Goal: Use online tool/utility: Utilize a website feature to perform a specific function

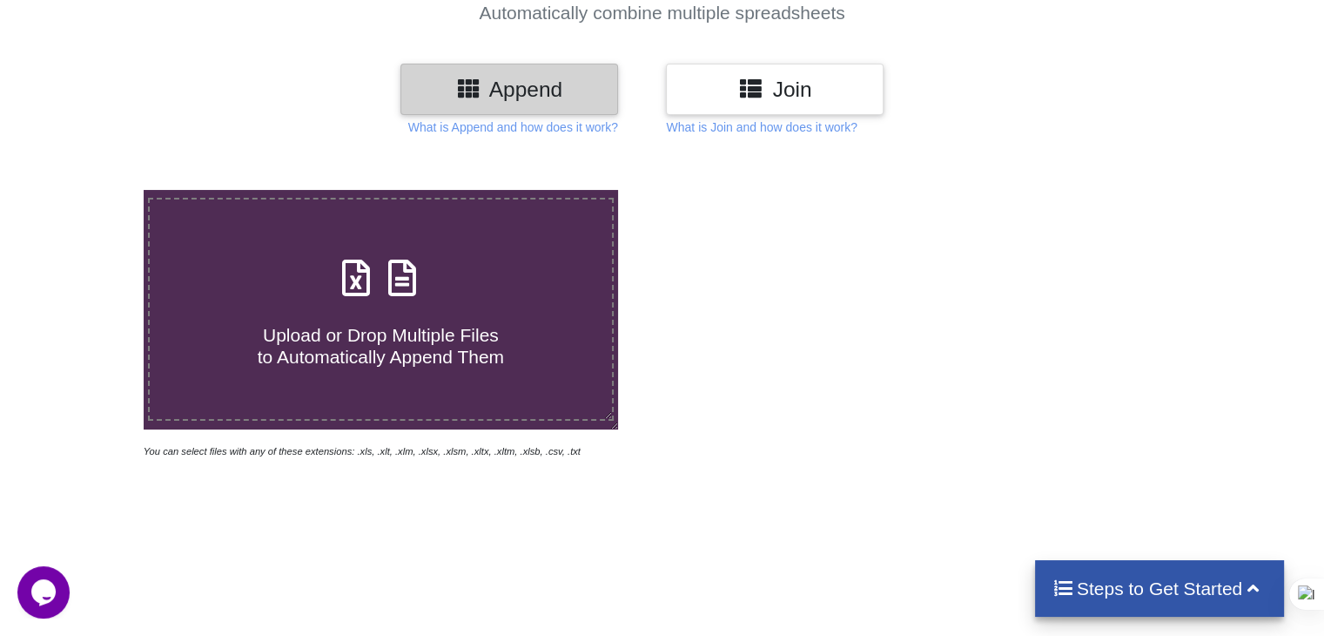
scroll to position [87, 0]
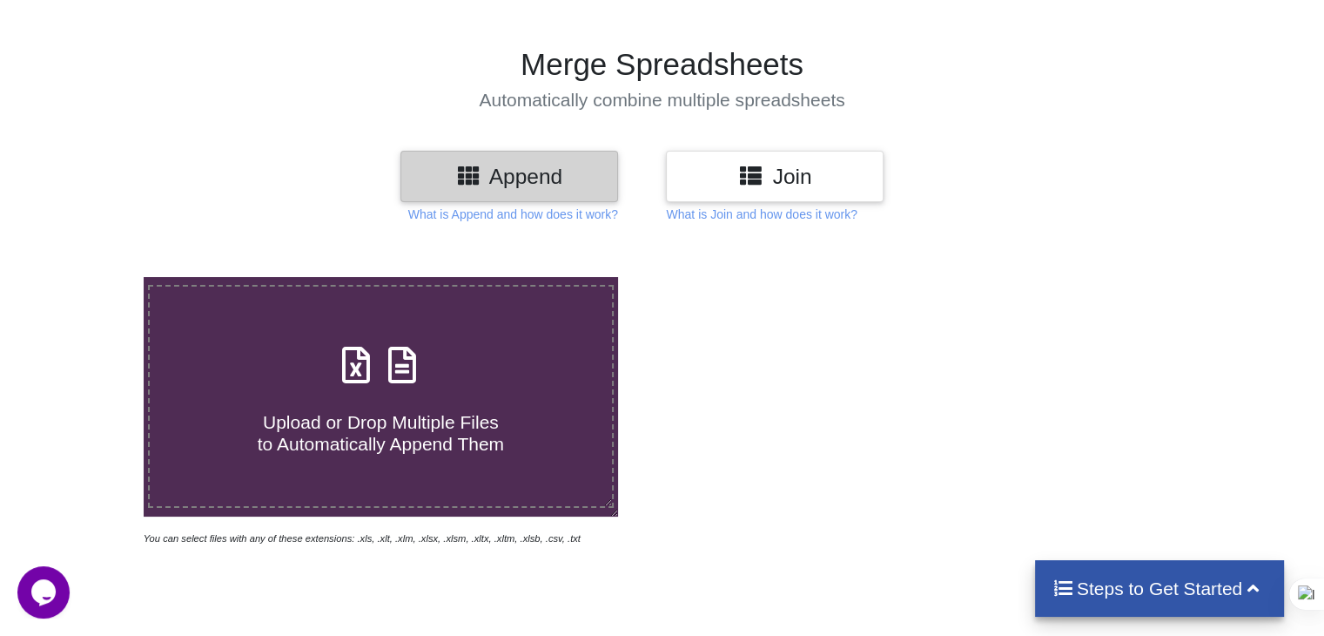
click at [461, 392] on h4 "Upload or Drop Multiple Files to Automatically Append Them" at bounding box center [381, 422] width 462 height 66
click at [91, 277] on input "Upload or Drop Multiple Files to Automatically Append Them" at bounding box center [91, 277] width 0 height 0
type input "C:\fakepath\._madhukosh sinhgad rd.xlsx"
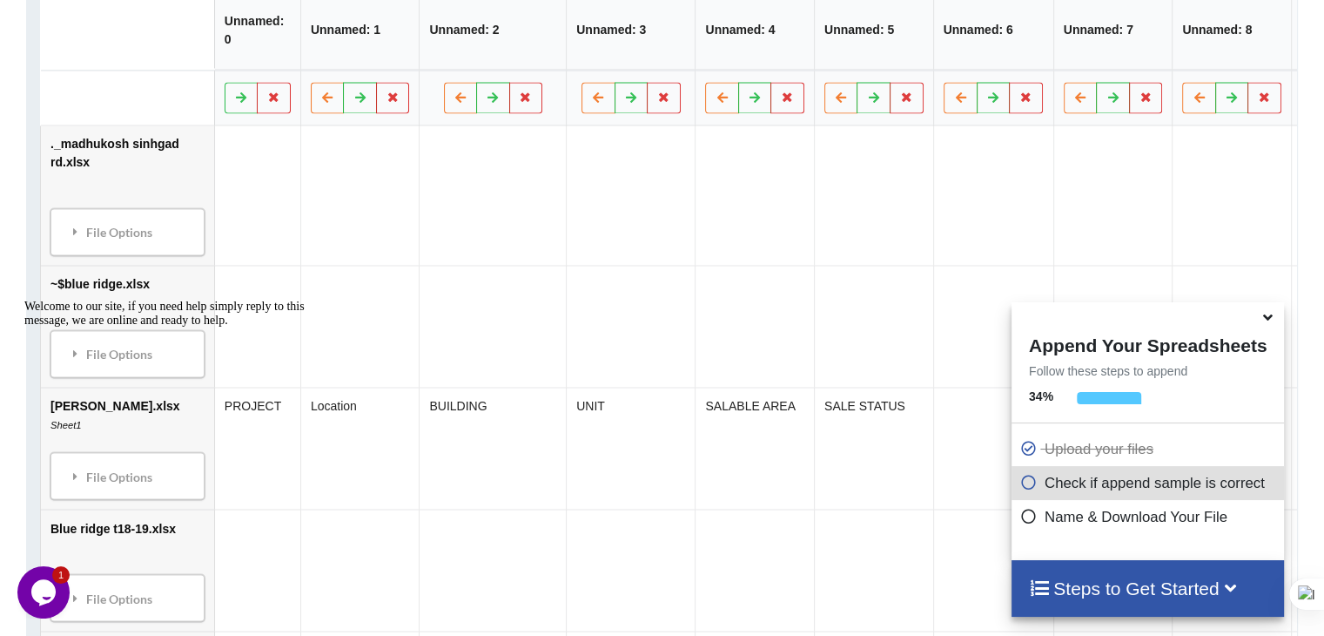
scroll to position [1062, 0]
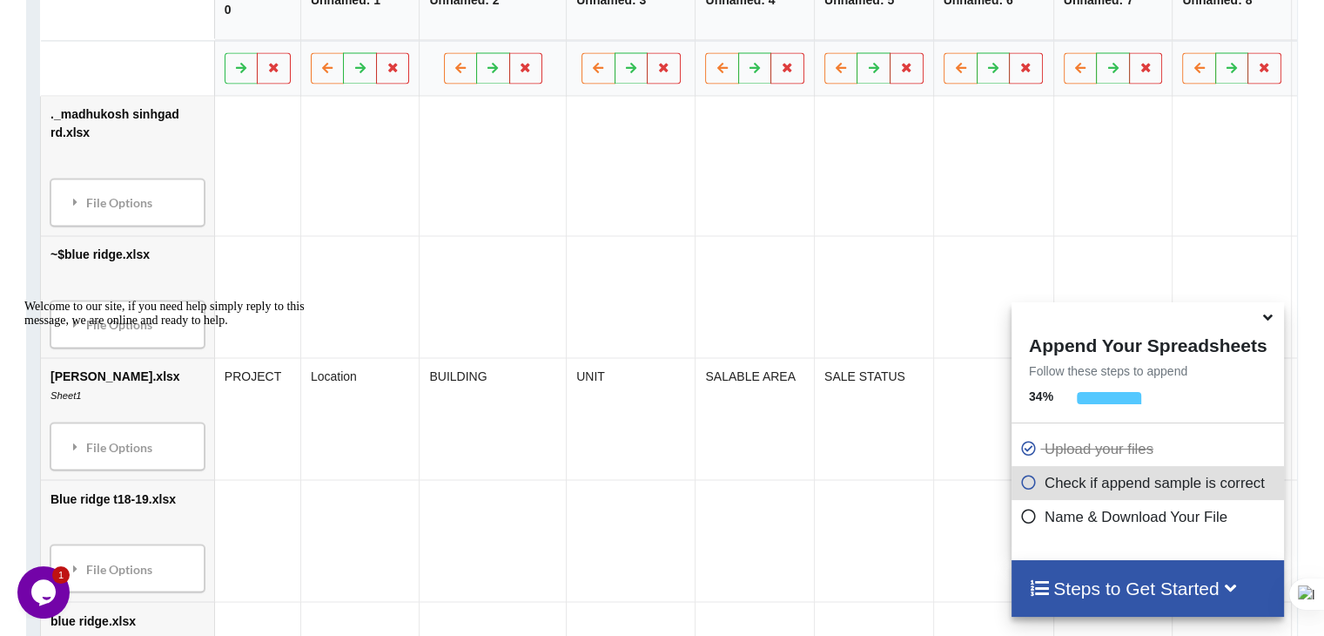
click at [1261, 322] on icon at bounding box center [1268, 315] width 18 height 16
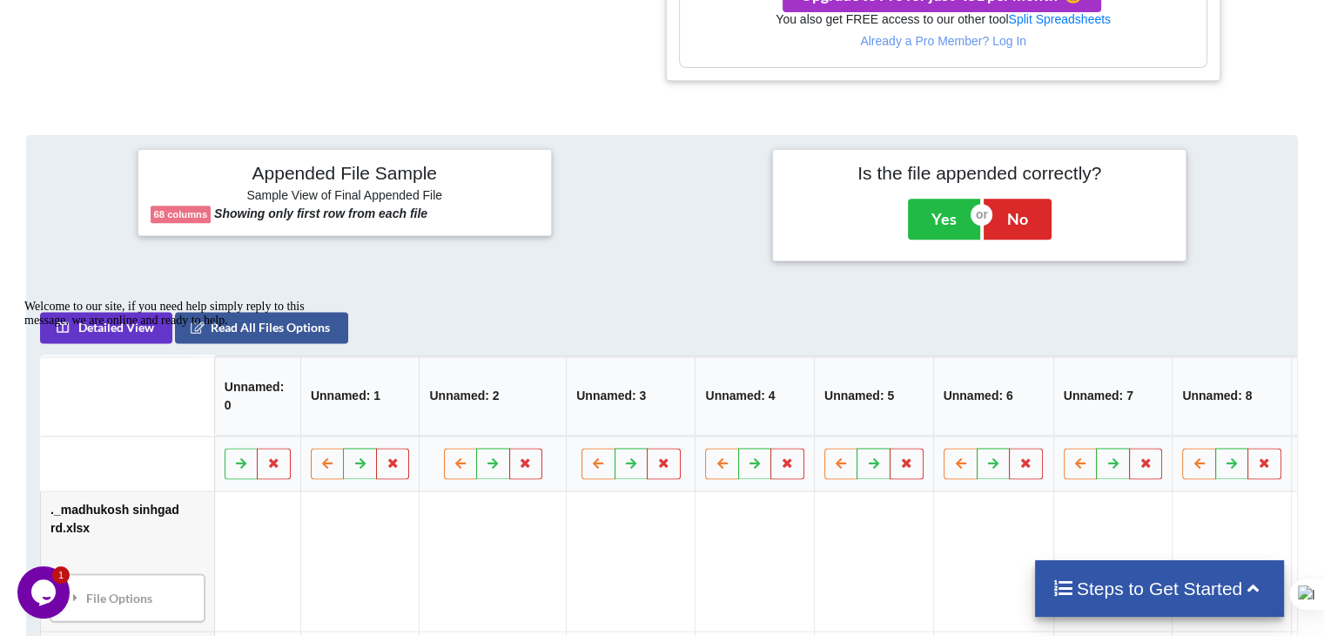
scroll to position [627, 0]
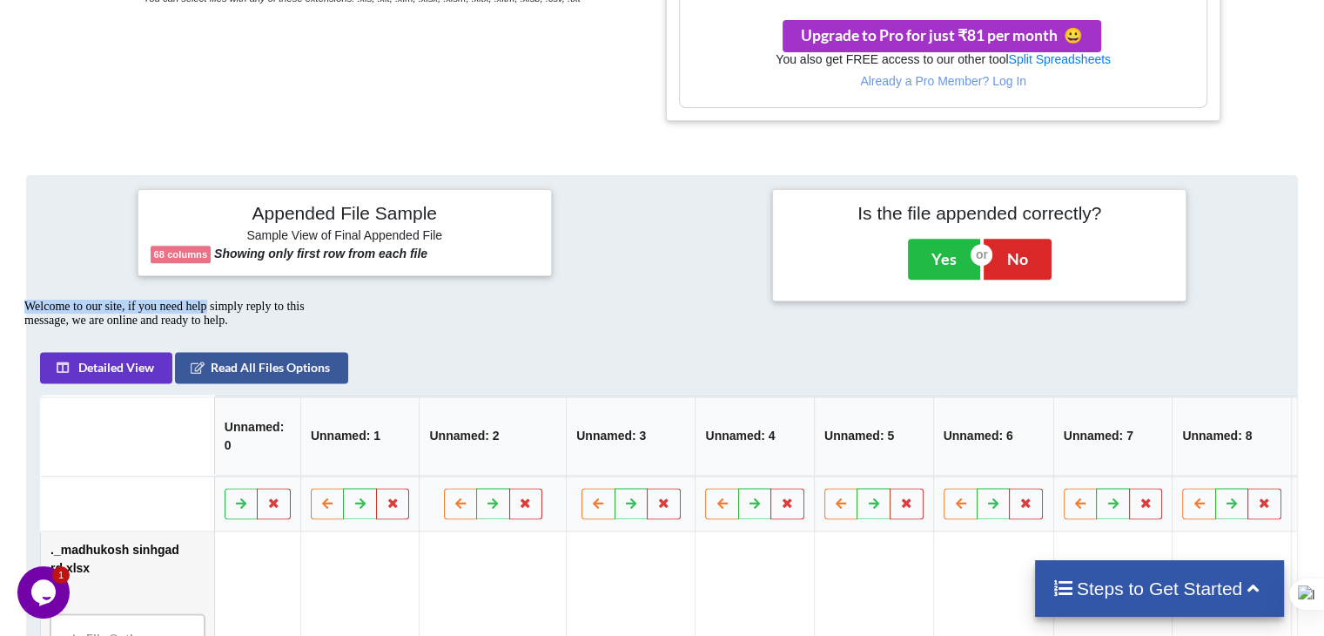
drag, startPoint x: 192, startPoint y: 339, endPoint x: 467, endPoint y: 321, distance: 275.7
click at [331, 321] on html "Welcome to our site, if you need help simply reply to this message, we are onli…" at bounding box center [173, 425] width 313 height 265
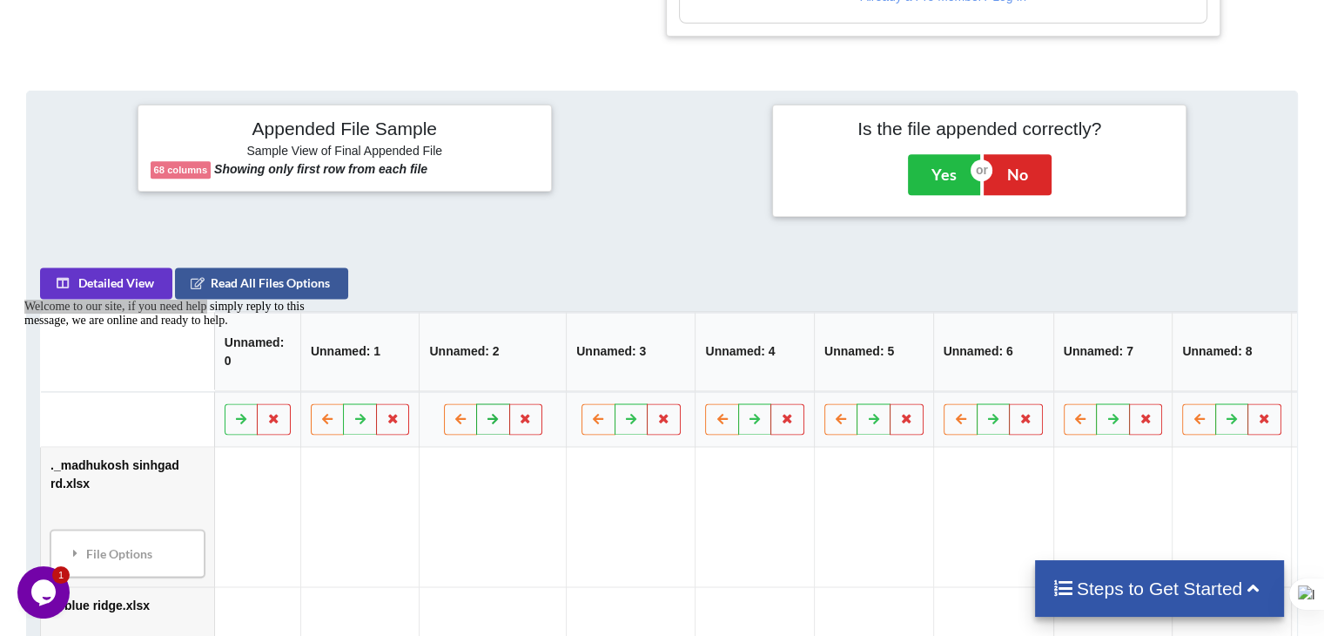
scroll to position [801, 0]
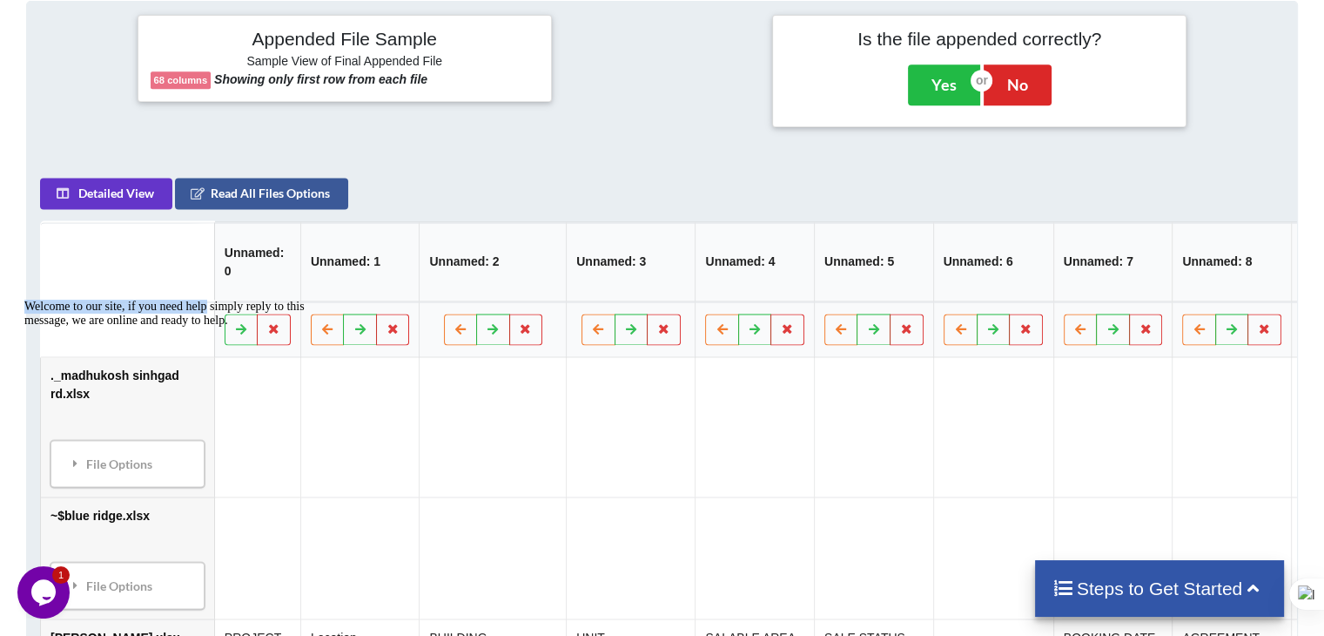
click at [320, 327] on div "Welcome to our site, if you need help simply reply to this message, we are onli…" at bounding box center [180, 314] width 313 height 28
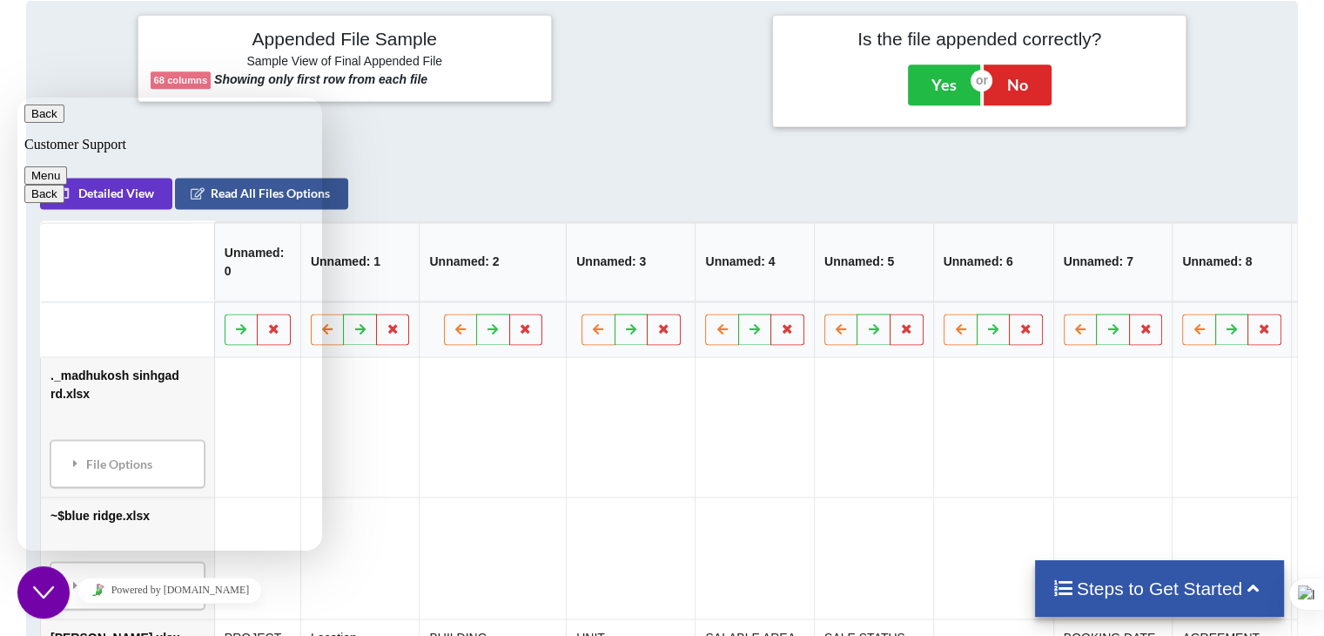
click at [53, 123] on button "Back" at bounding box center [44, 113] width 40 height 18
click at [461, 120] on div "Appended File Sample Sample View of Final Appended File 68 columns Showing only…" at bounding box center [344, 70] width 423 height 111
click at [49, 582] on icon "Close Chat This icon closes the chat window." at bounding box center [43, 592] width 21 height 21
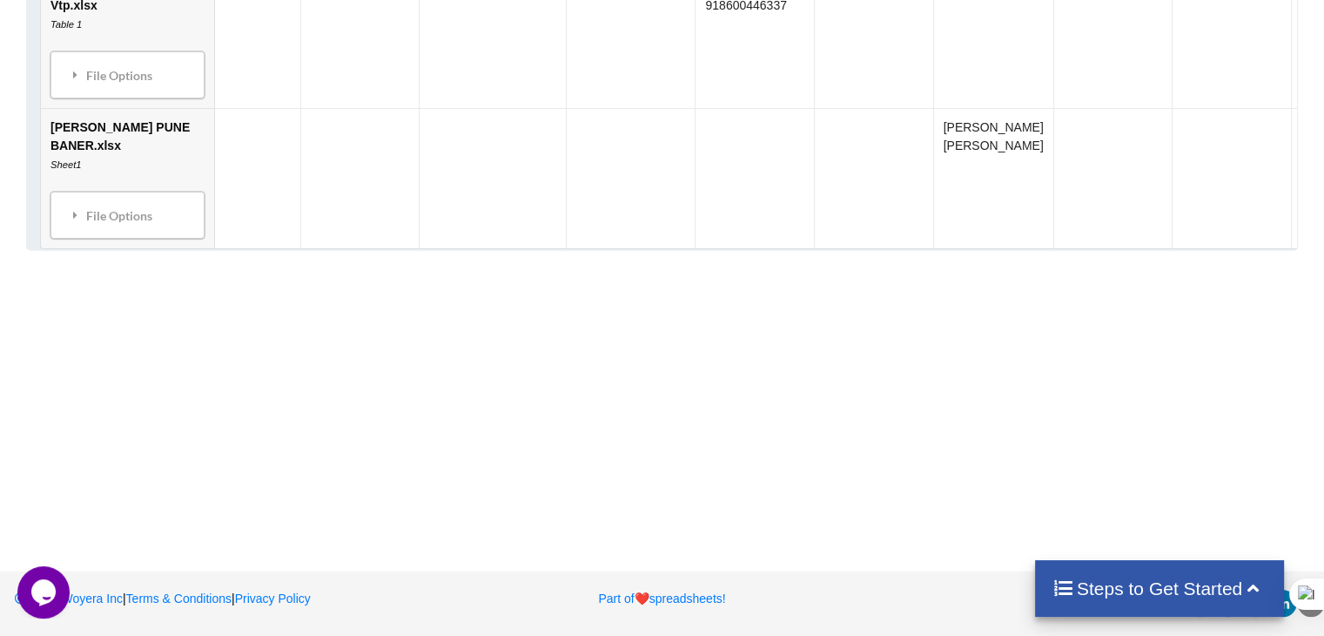
scroll to position [5399, 0]
click at [1113, 606] on div "Steps to Get Started" at bounding box center [1160, 588] width 250 height 57
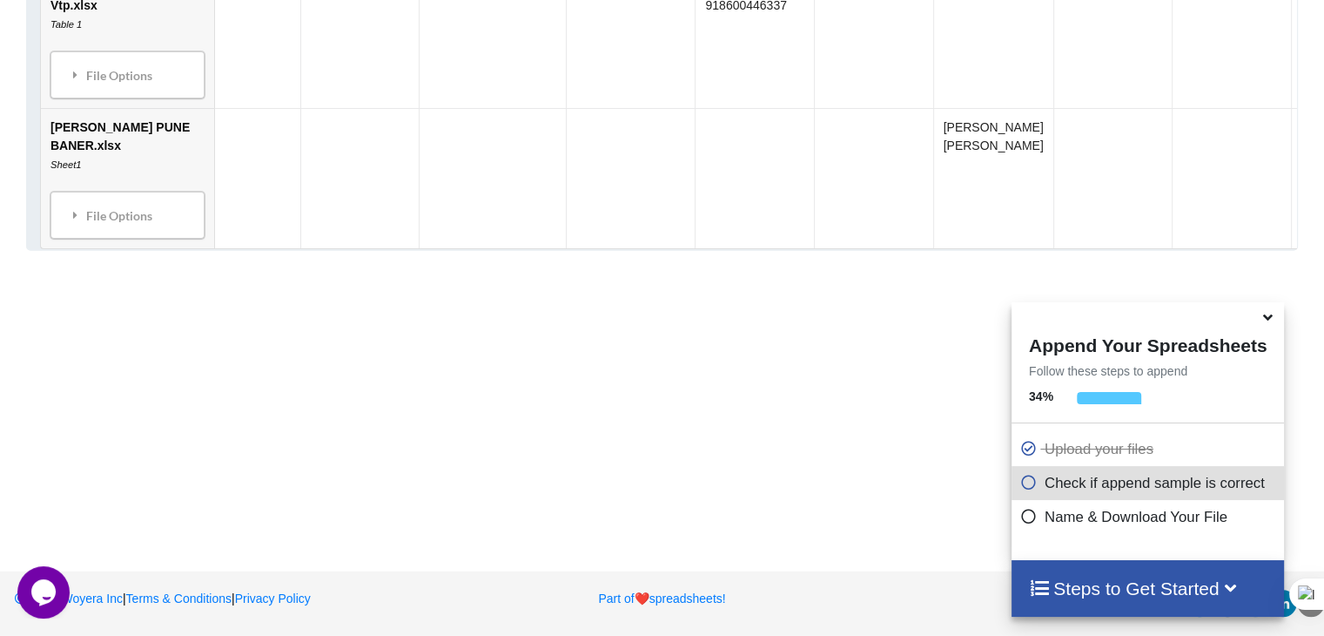
click at [1091, 488] on p "Check if append sample is correct" at bounding box center [1150, 483] width 259 height 22
click at [1093, 390] on div "Append Your Spreadsheets Follow these steps to append 34 % Upload your files Ch…" at bounding box center [1148, 430] width 273 height 257
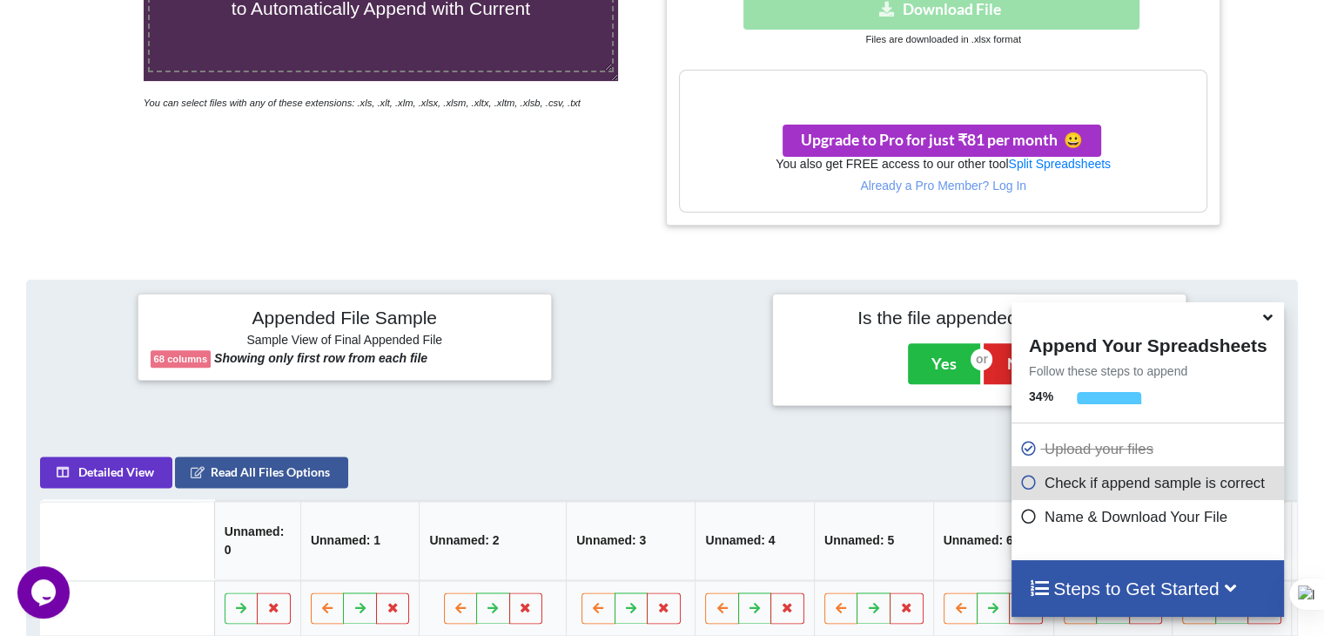
scroll to position [610, 0]
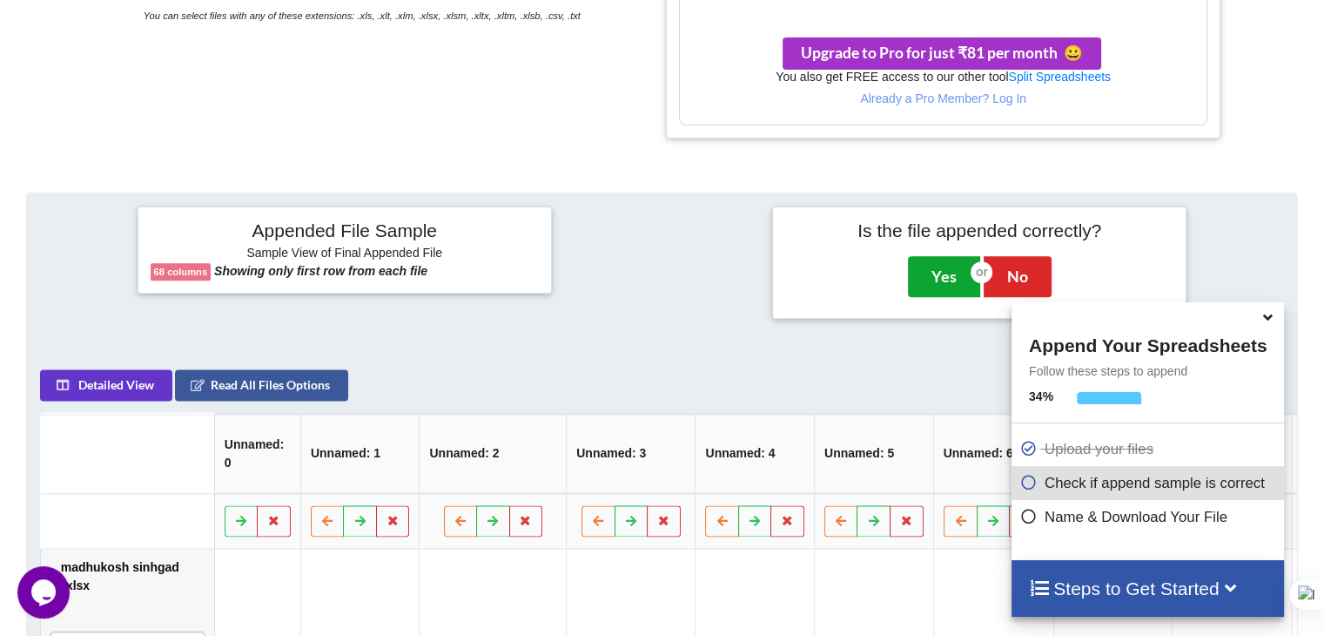
click at [924, 274] on button "Yes" at bounding box center [944, 276] width 72 height 40
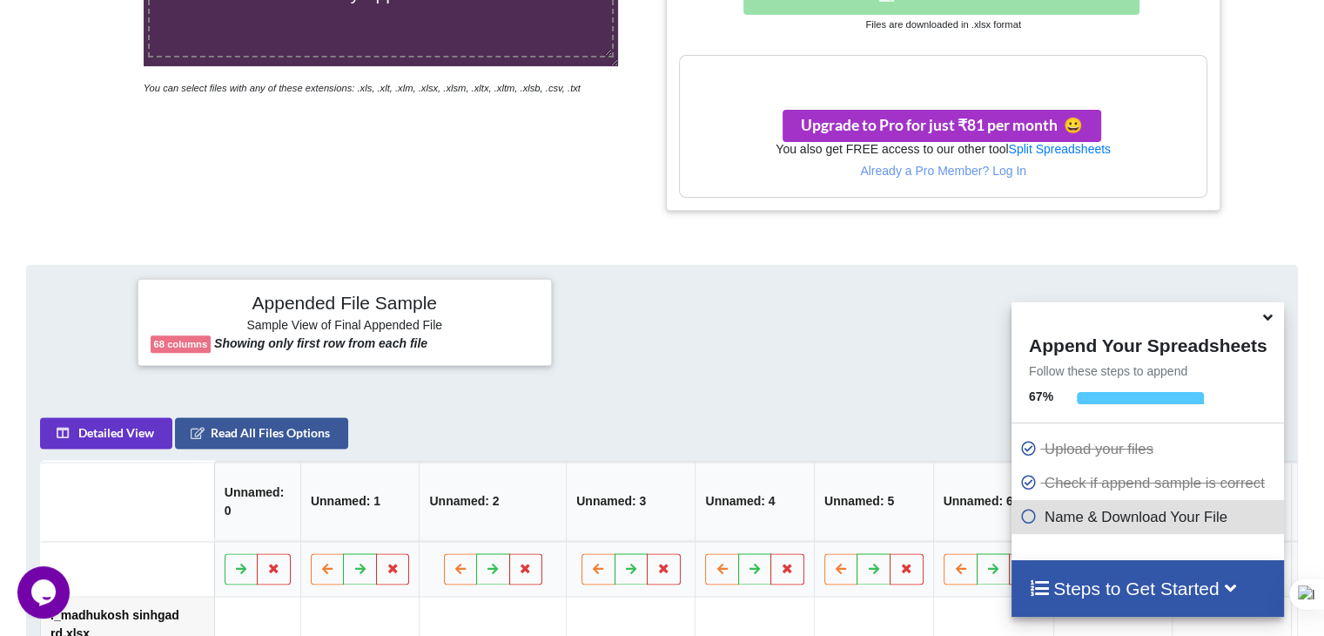
scroll to position [624, 0]
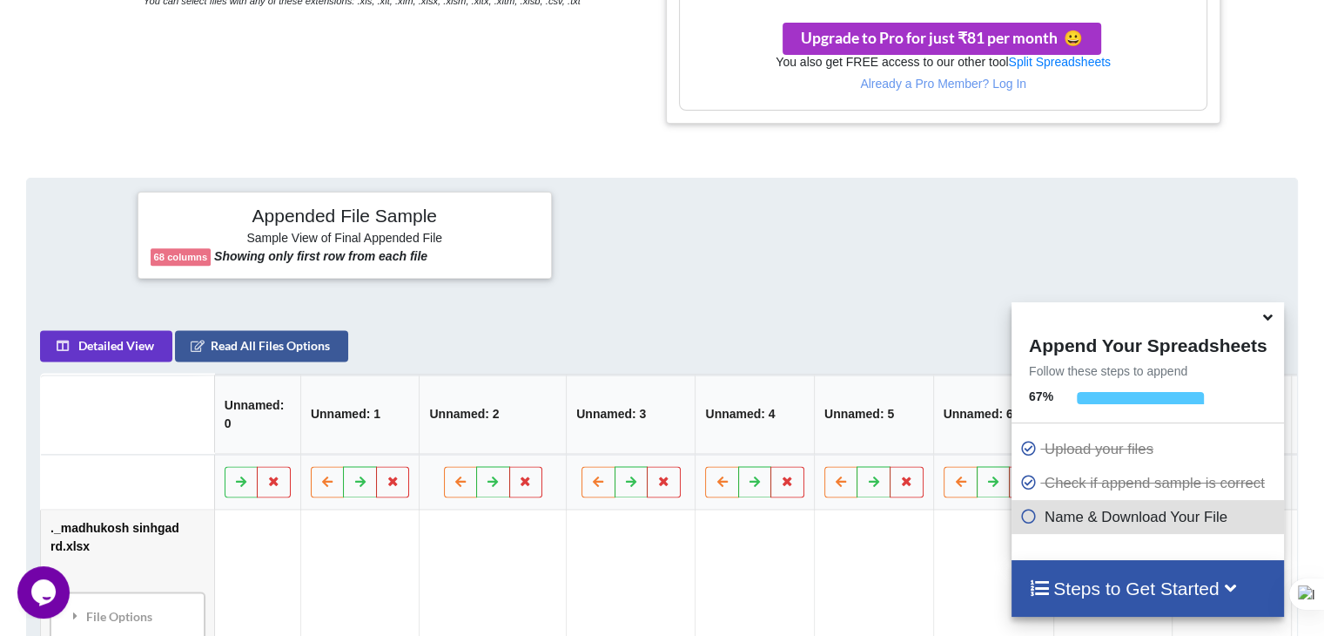
click at [1060, 530] on div "Name & Download Your File" at bounding box center [1148, 517] width 273 height 34
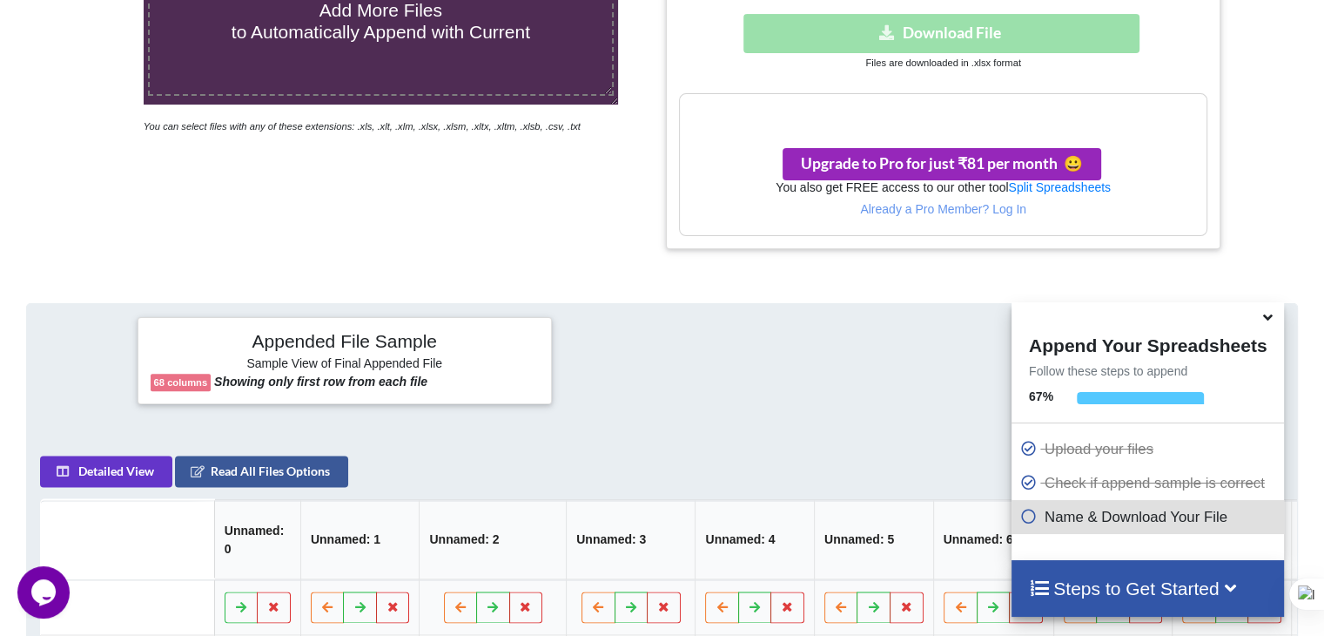
scroll to position [276, 0]
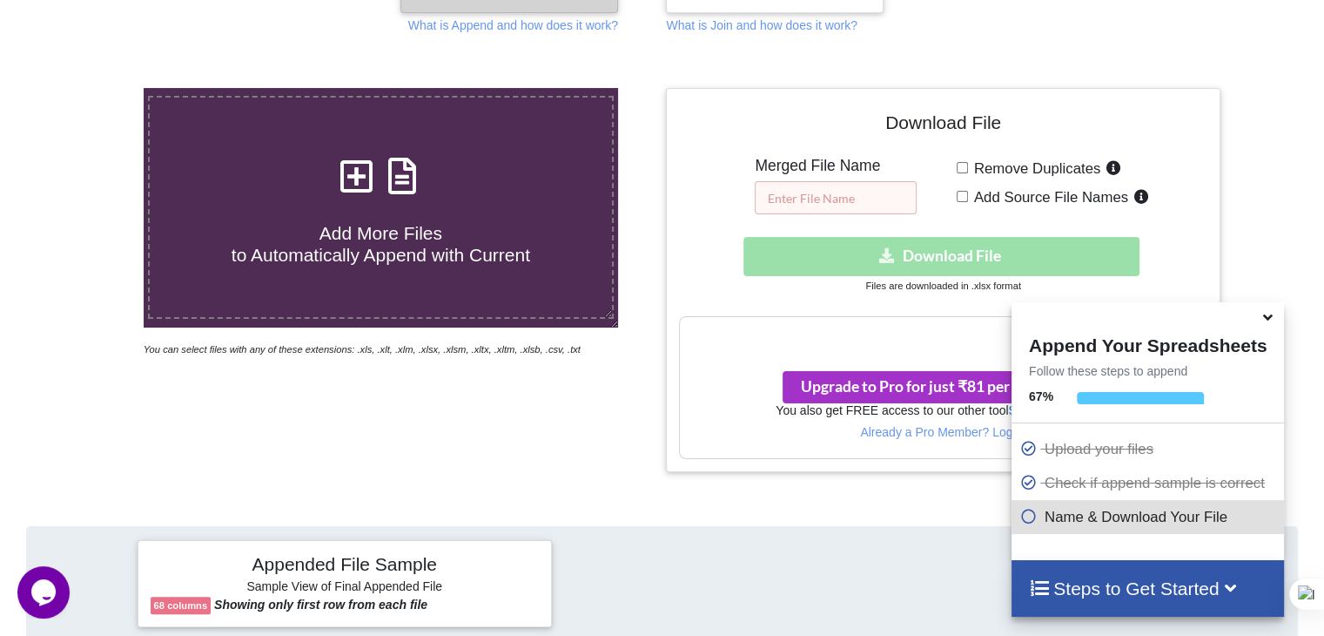
click at [832, 200] on input "text" at bounding box center [836, 197] width 162 height 33
type input "Data"
click at [957, 165] on input "Remove Duplicates" at bounding box center [962, 167] width 11 height 11
checkbox input "true"
click at [968, 196] on span "Add Source File Names" at bounding box center [1048, 197] width 160 height 17
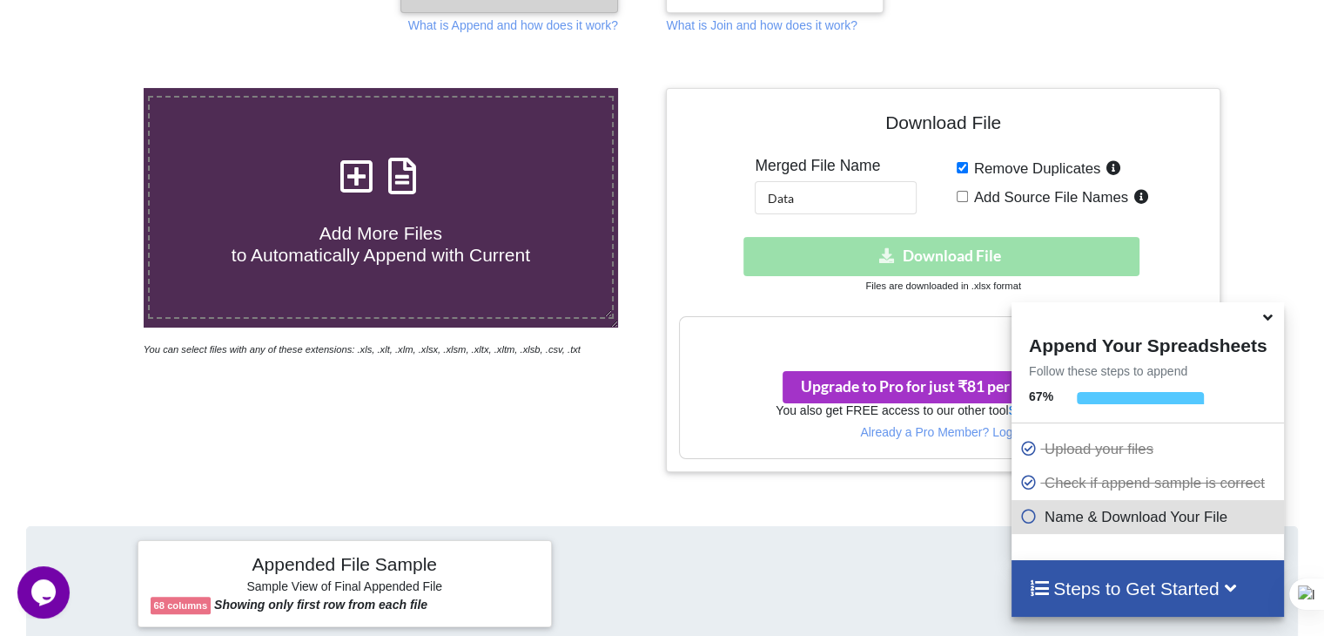
click at [968, 196] on input "Add Source File Names" at bounding box center [962, 196] width 11 height 11
checkbox input "true"
click at [822, 190] on input "Data" at bounding box center [836, 197] width 162 height 33
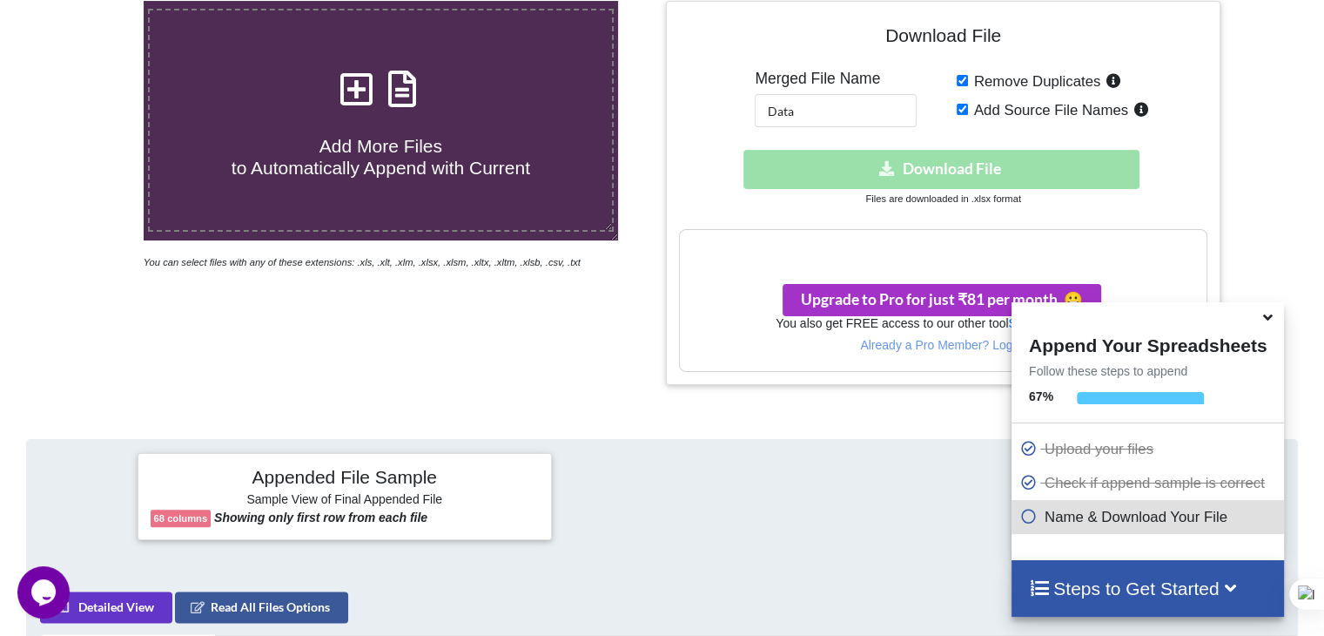
click at [1236, 588] on icon at bounding box center [1230, 586] width 22 height 18
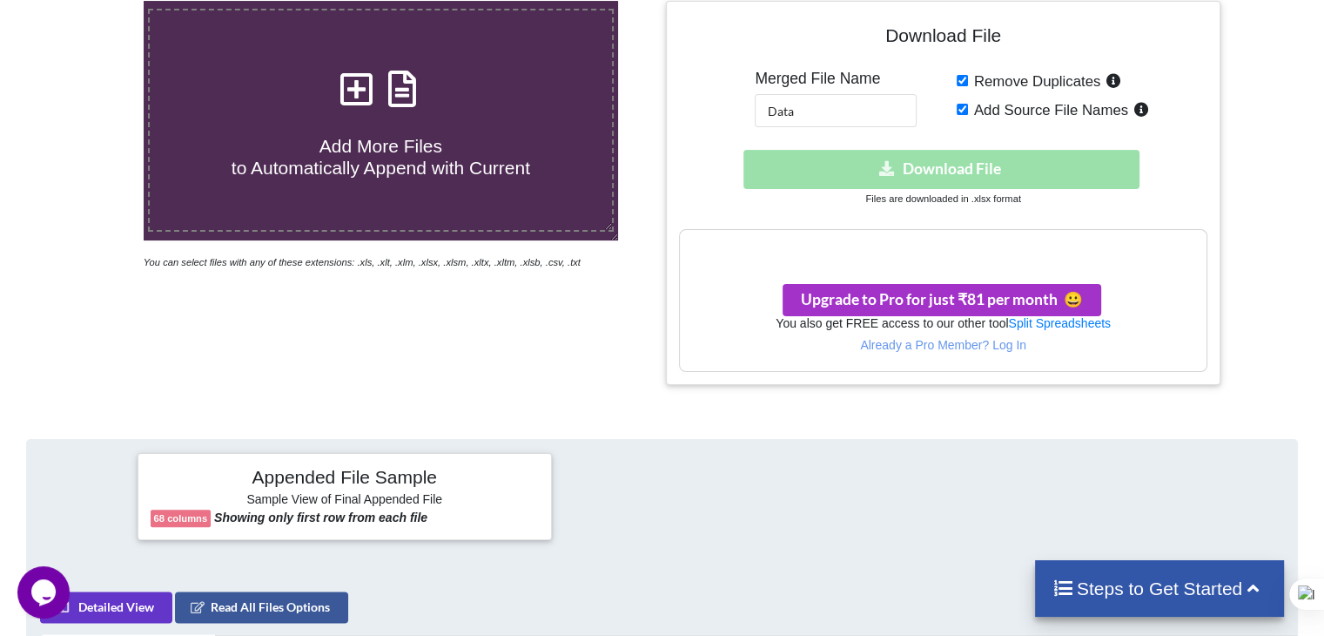
click at [1236, 588] on h4 "Steps to Get Started" at bounding box center [1160, 588] width 215 height 22
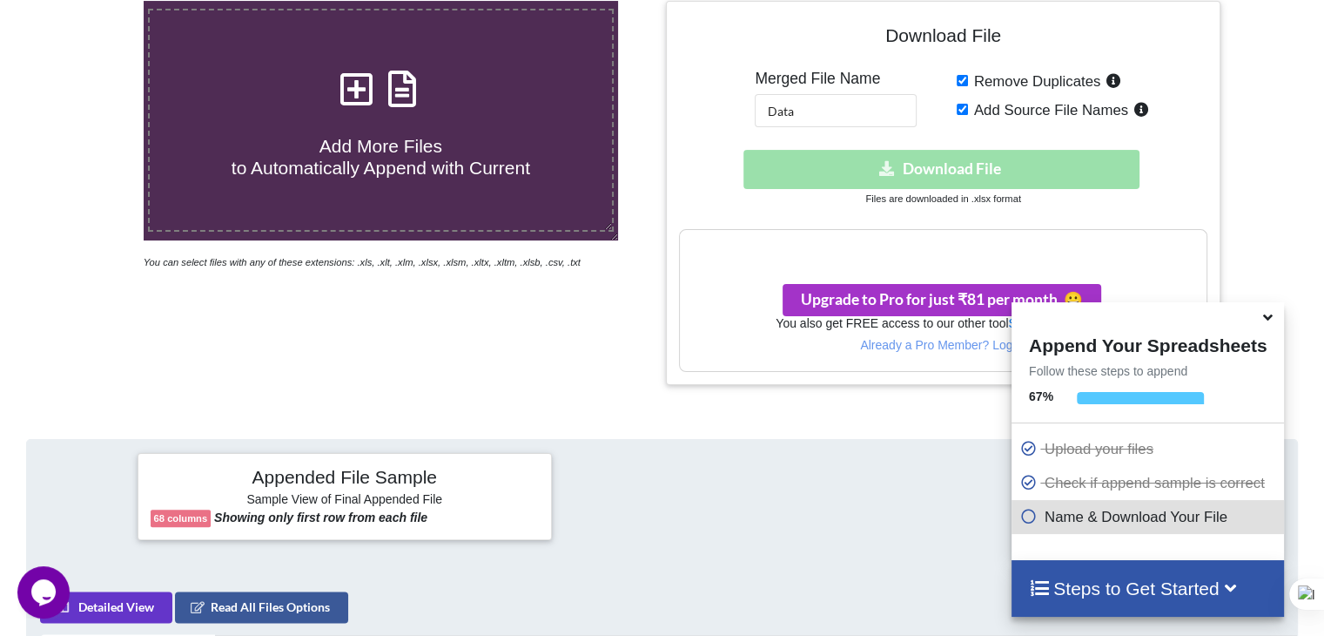
click at [1236, 588] on icon at bounding box center [1230, 586] width 22 height 18
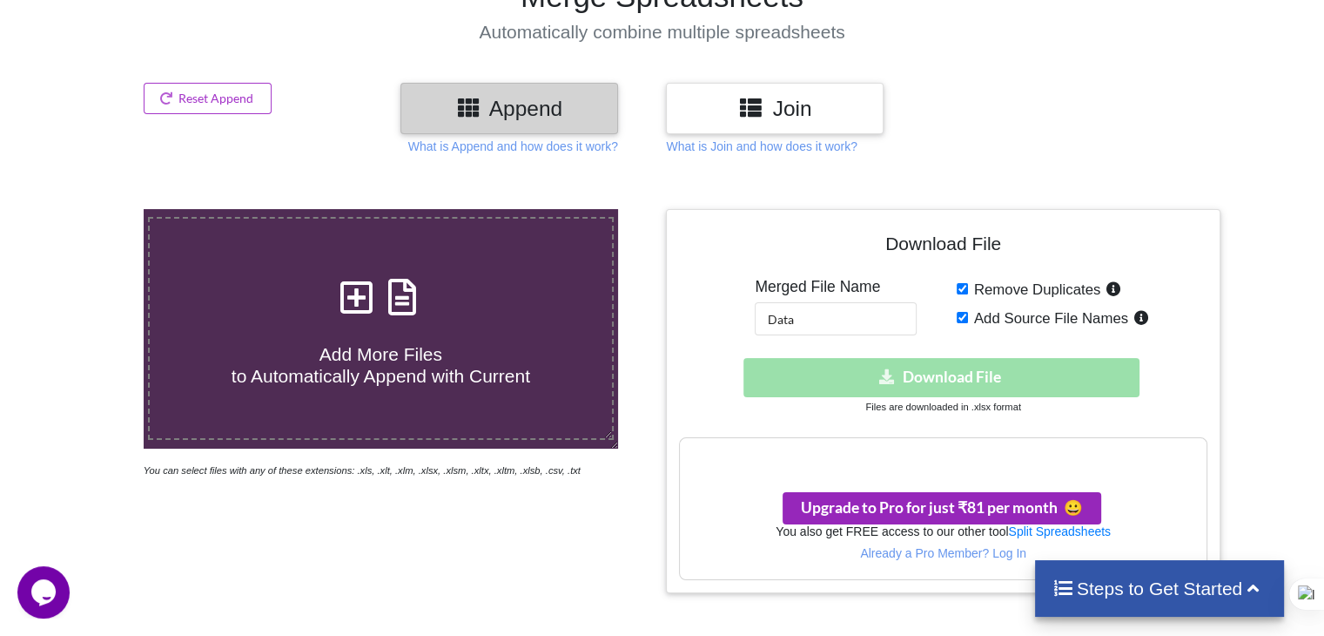
scroll to position [0, 0]
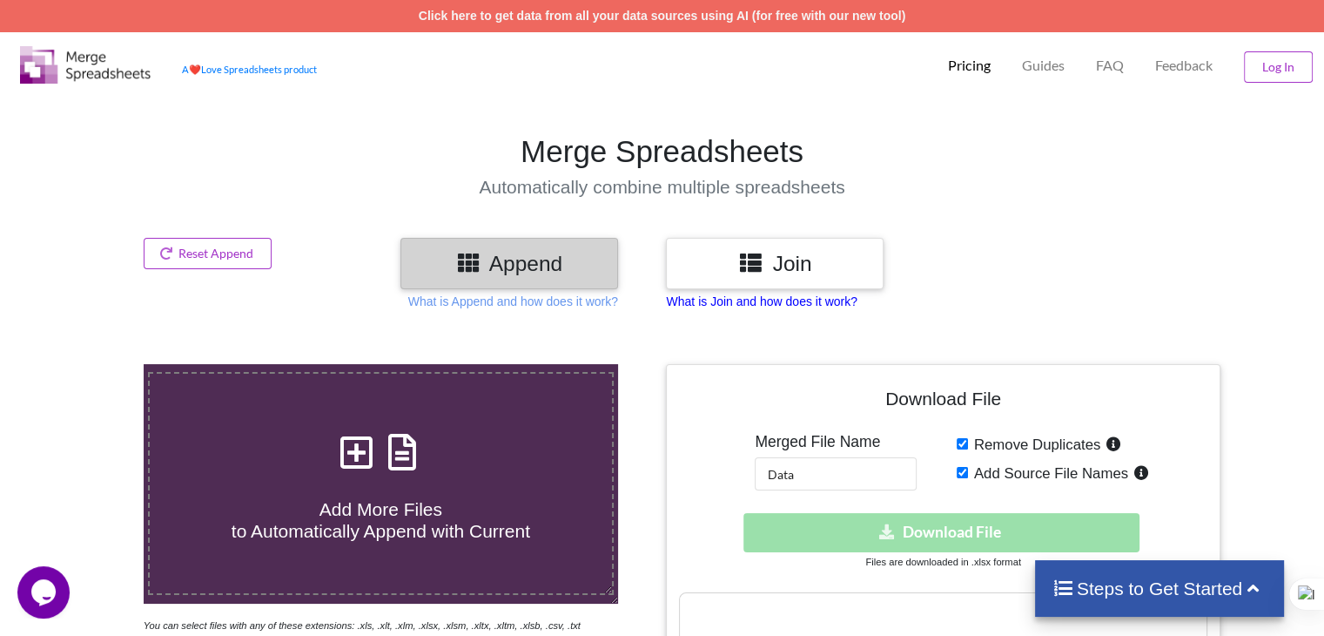
click at [765, 300] on p "What is Join and how does it work?" at bounding box center [761, 301] width 191 height 17
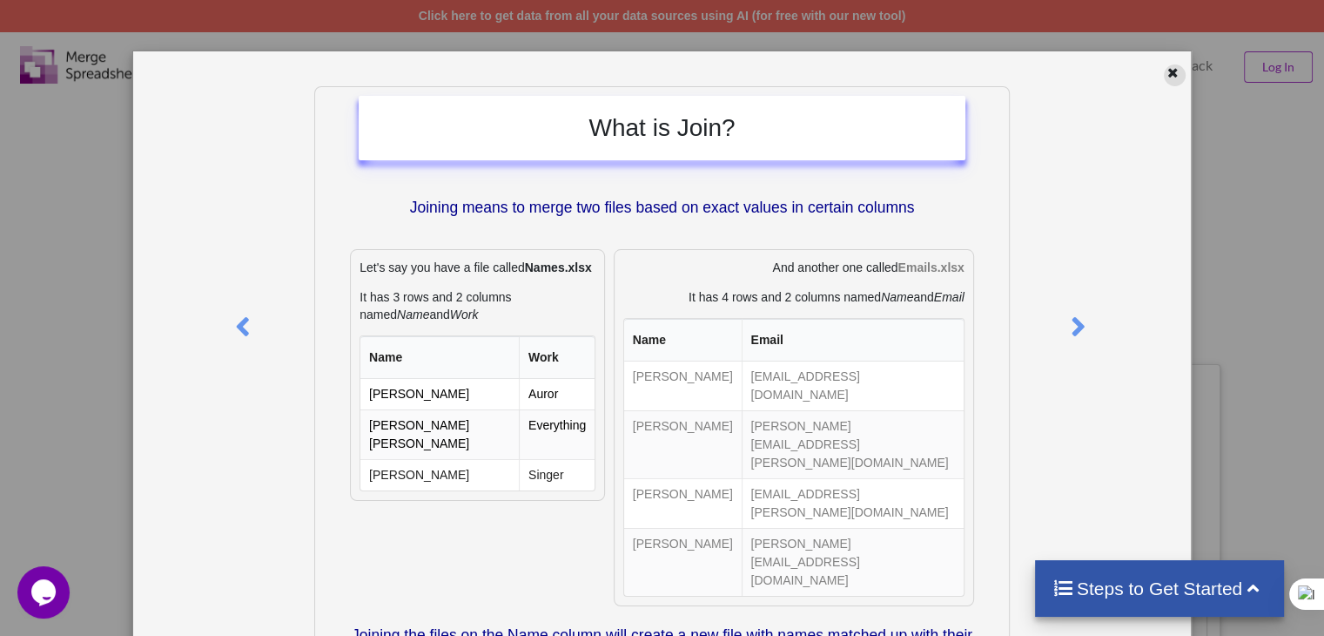
click at [1166, 76] on icon at bounding box center [1173, 70] width 15 height 12
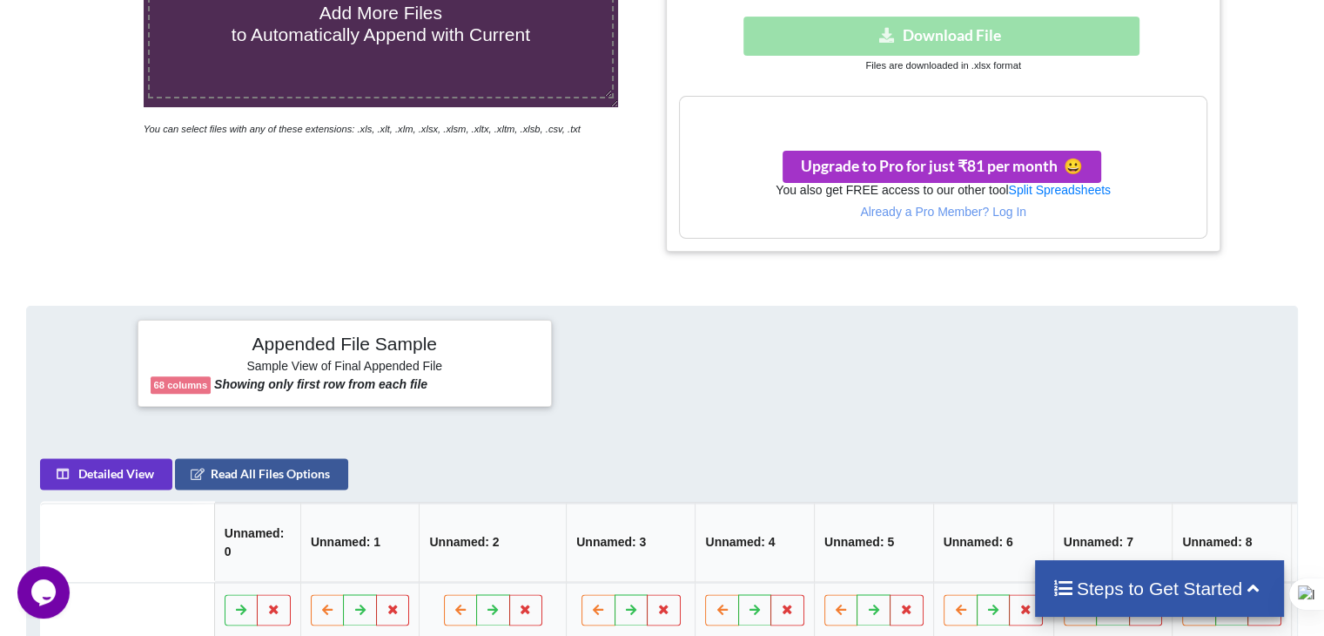
scroll to position [435, 0]
